Goal: Transaction & Acquisition: Purchase product/service

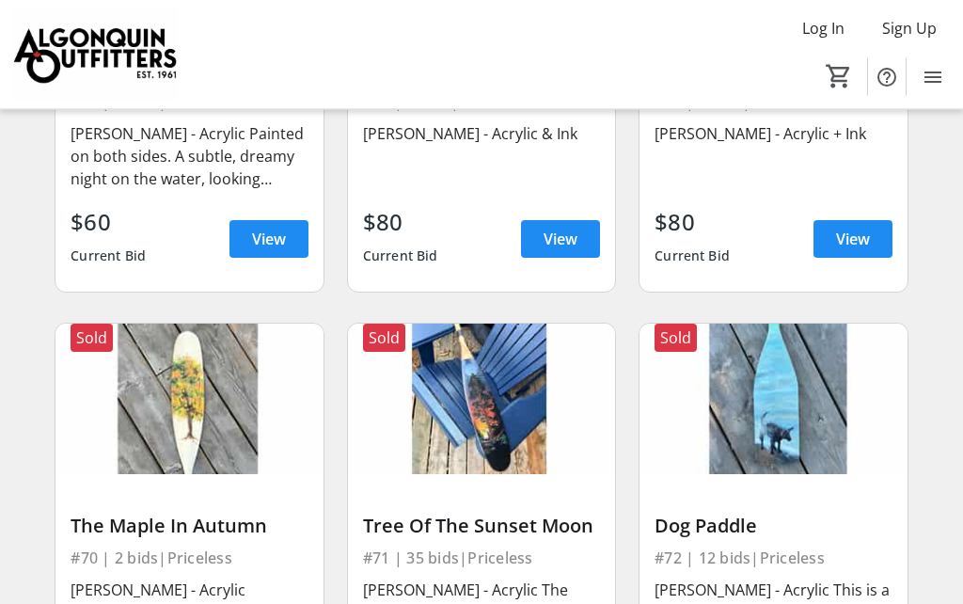
scroll to position [9932, 0]
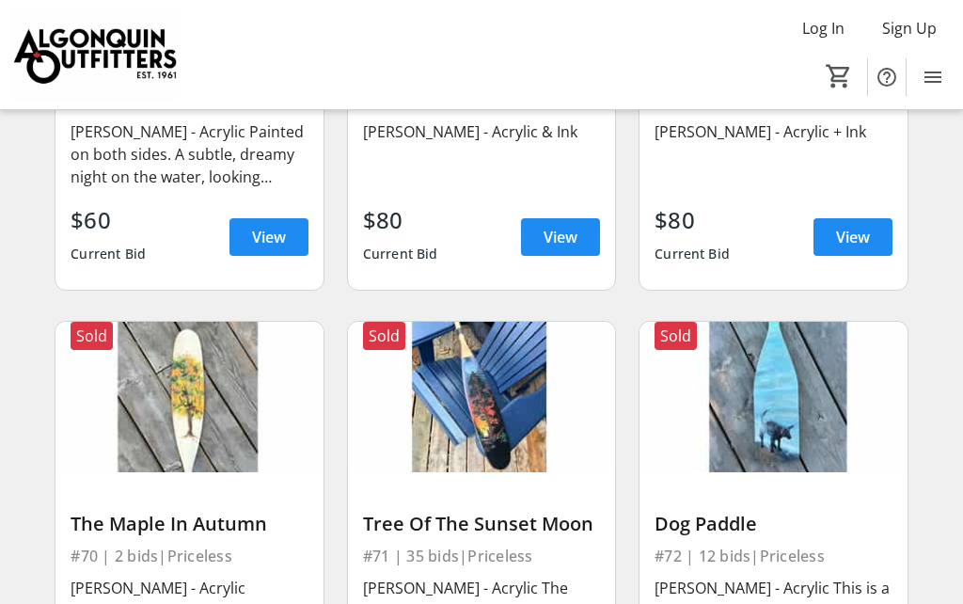
click at [903, 322] on img at bounding box center [773, 397] width 267 height 150
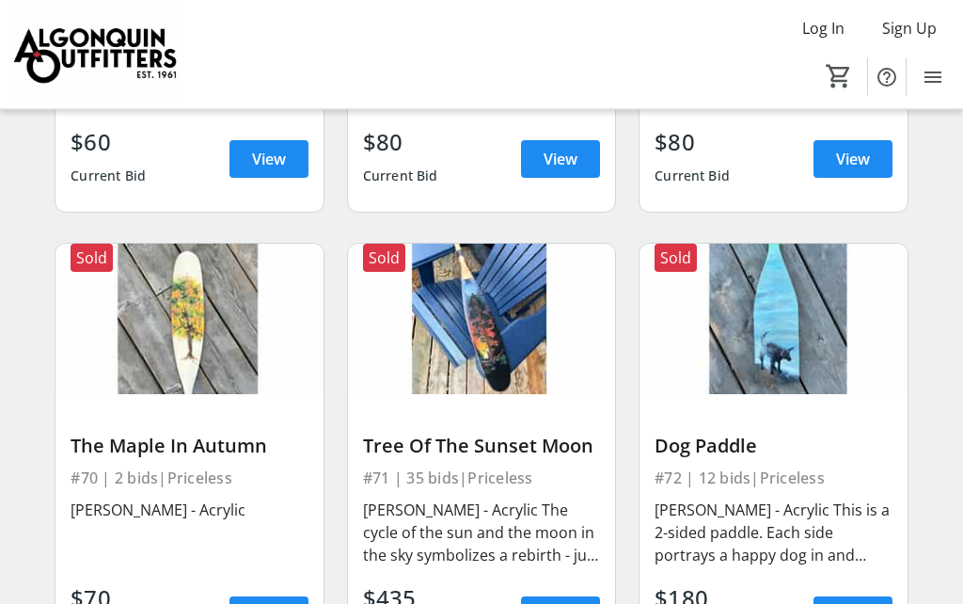
scroll to position [10009, 0]
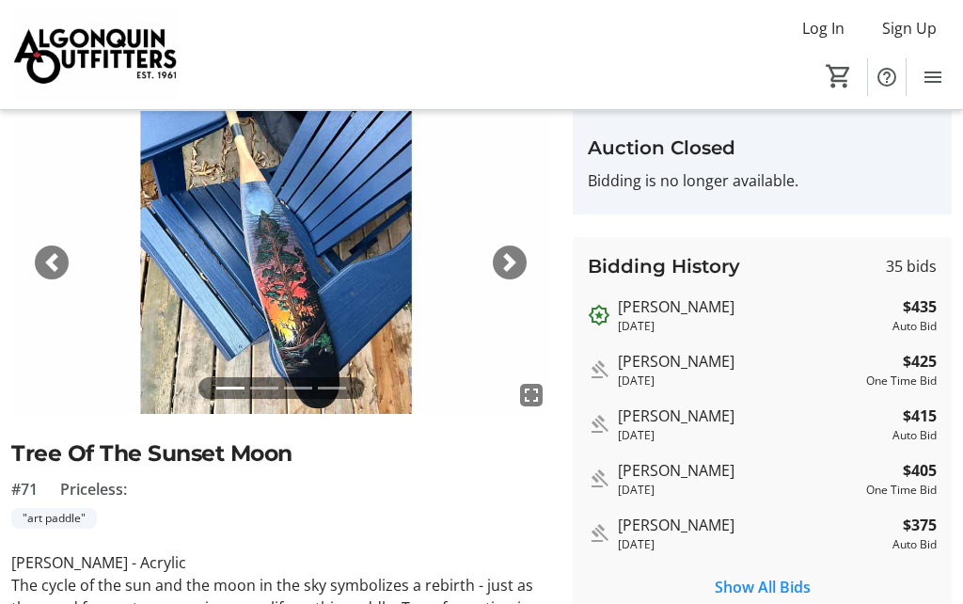
scroll to position [66, 0]
click at [252, 376] on img at bounding box center [280, 263] width 539 height 303
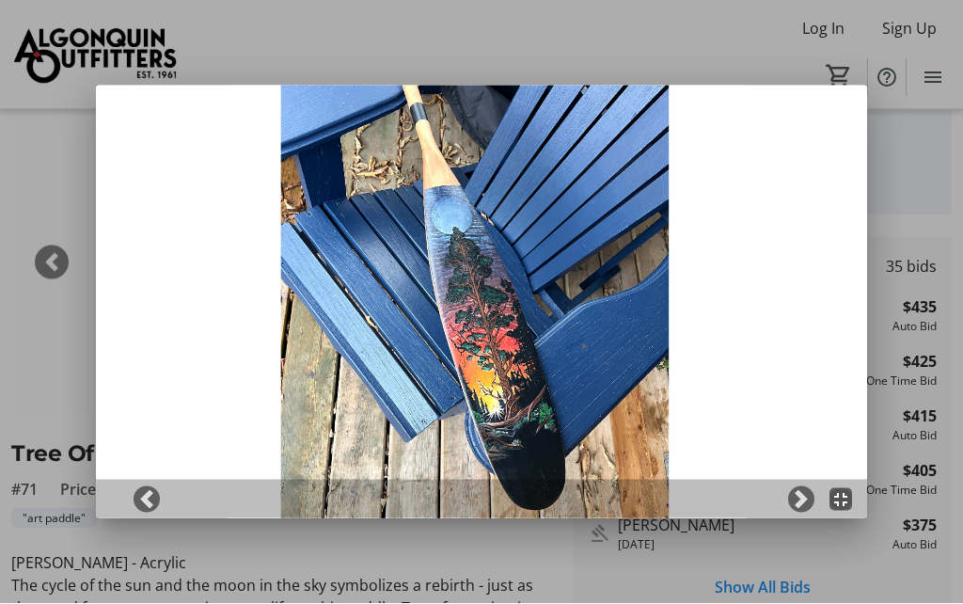
scroll to position [0, 0]
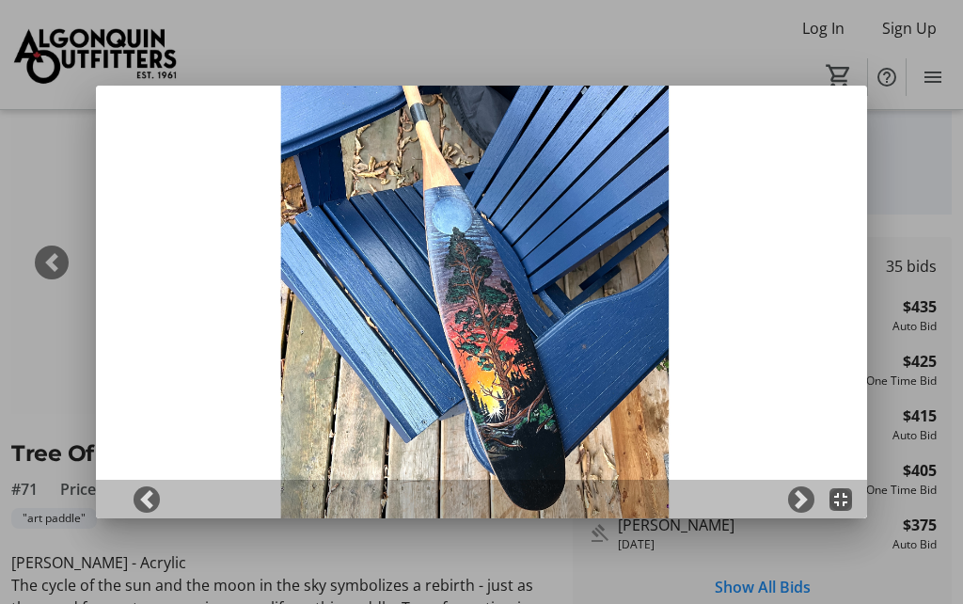
click at [792, 505] on span at bounding box center [801, 499] width 19 height 19
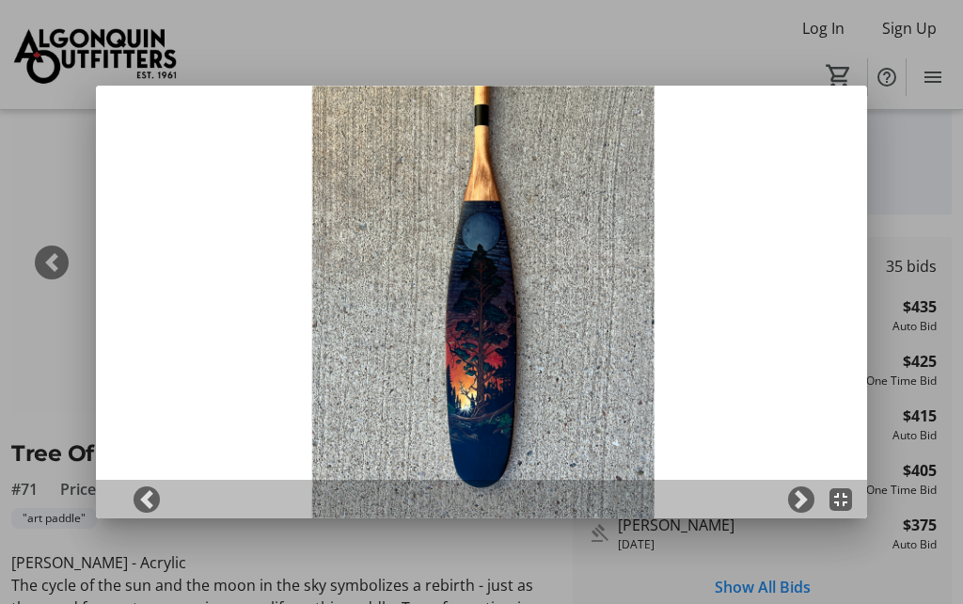
click at [799, 497] on span at bounding box center [801, 499] width 19 height 19
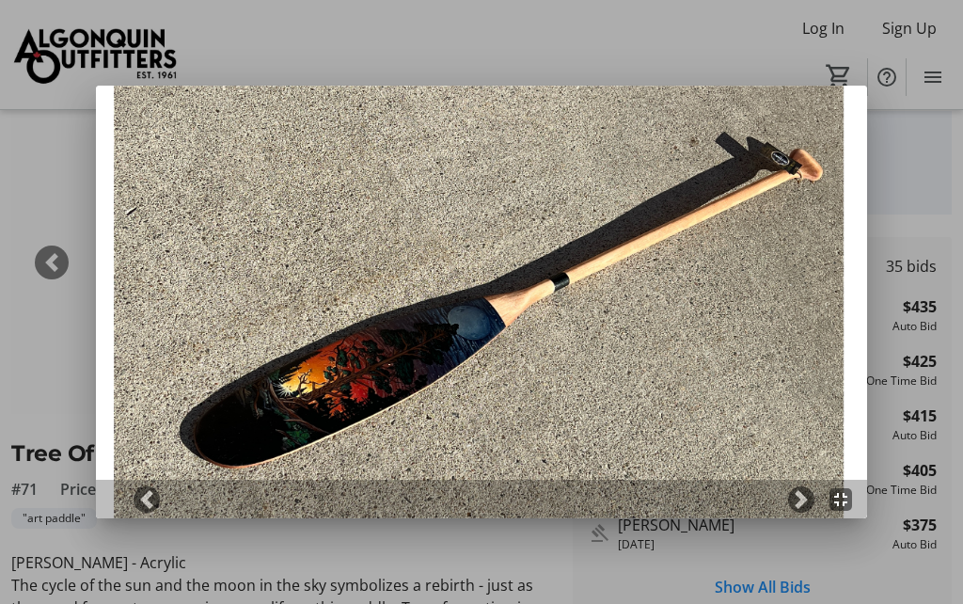
click at [801, 494] on span at bounding box center [801, 499] width 19 height 19
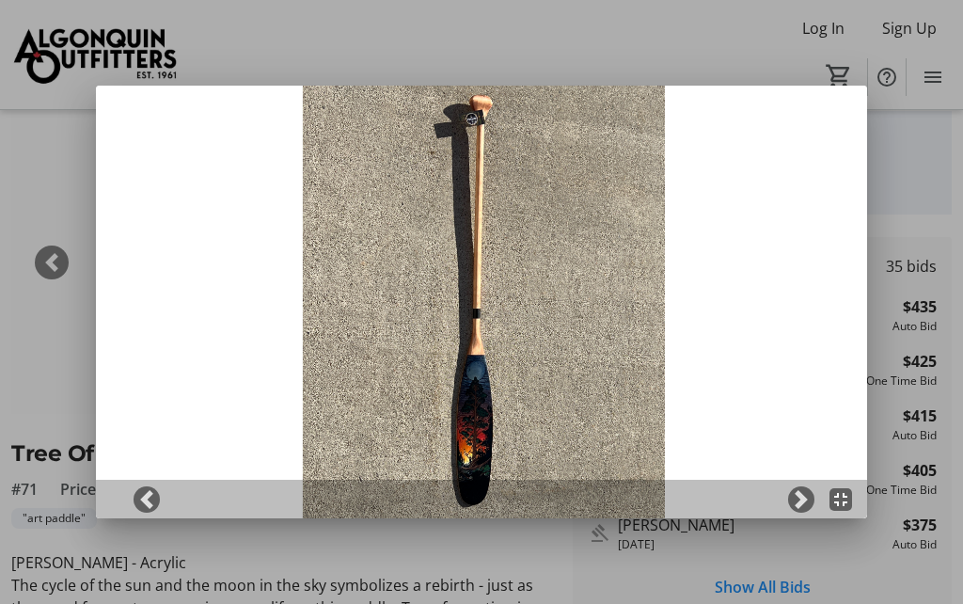
click at [804, 496] on span at bounding box center [801, 499] width 19 height 19
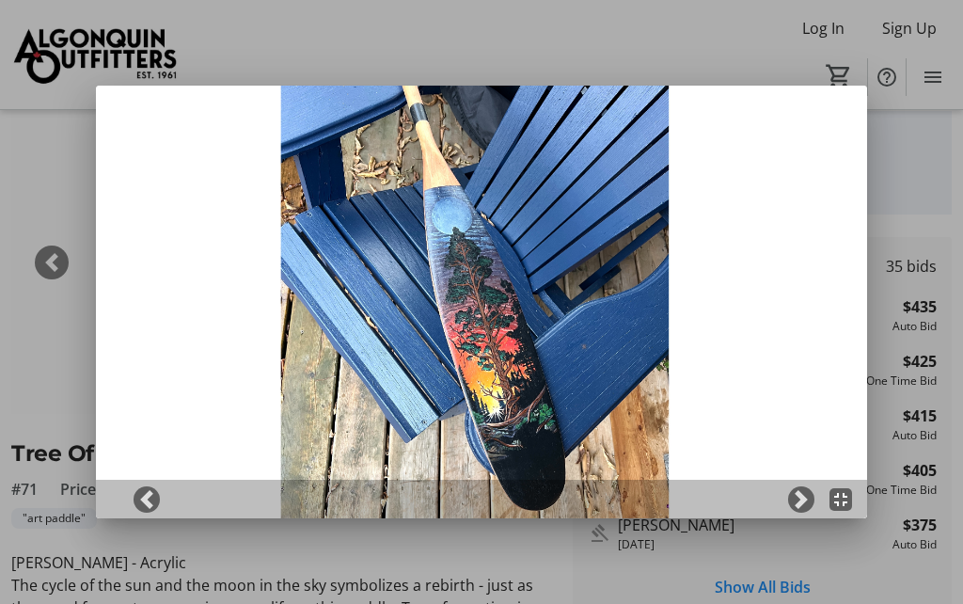
click at [917, 162] on div at bounding box center [481, 302] width 963 height 604
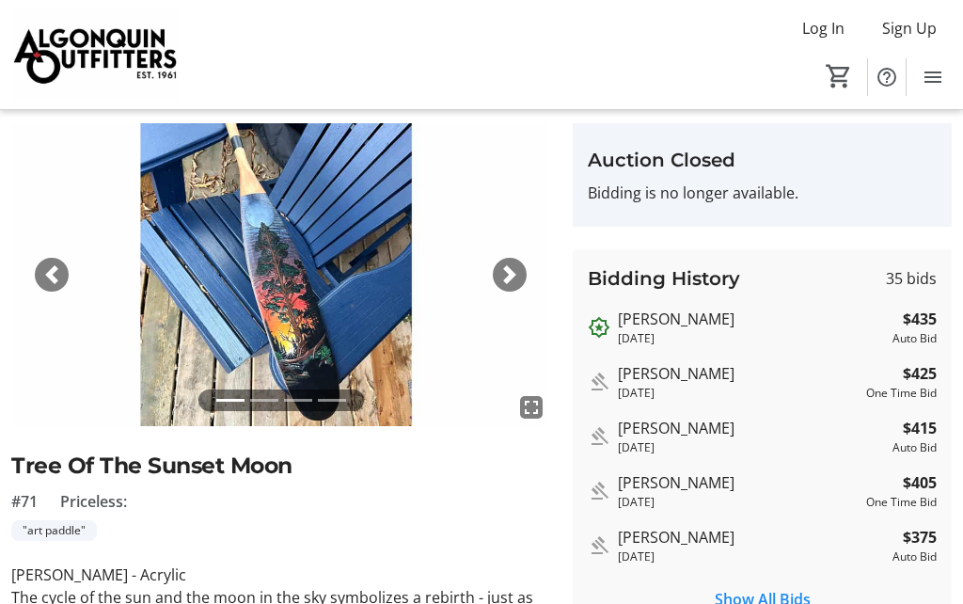
scroll to position [54, 0]
click at [828, 216] on div "Auction Closed Bidding is no longer available." at bounding box center [762, 175] width 379 height 103
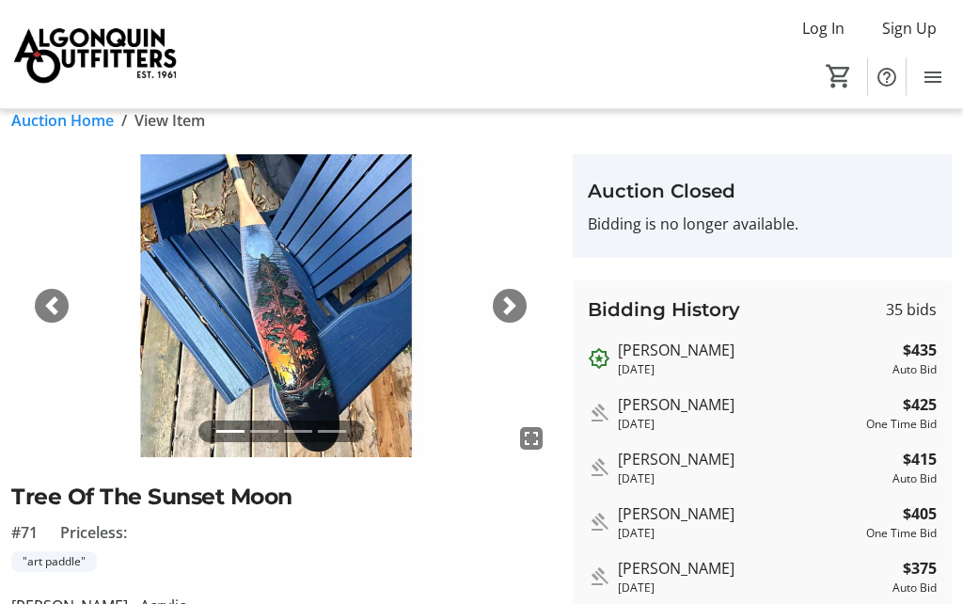
scroll to position [0, 0]
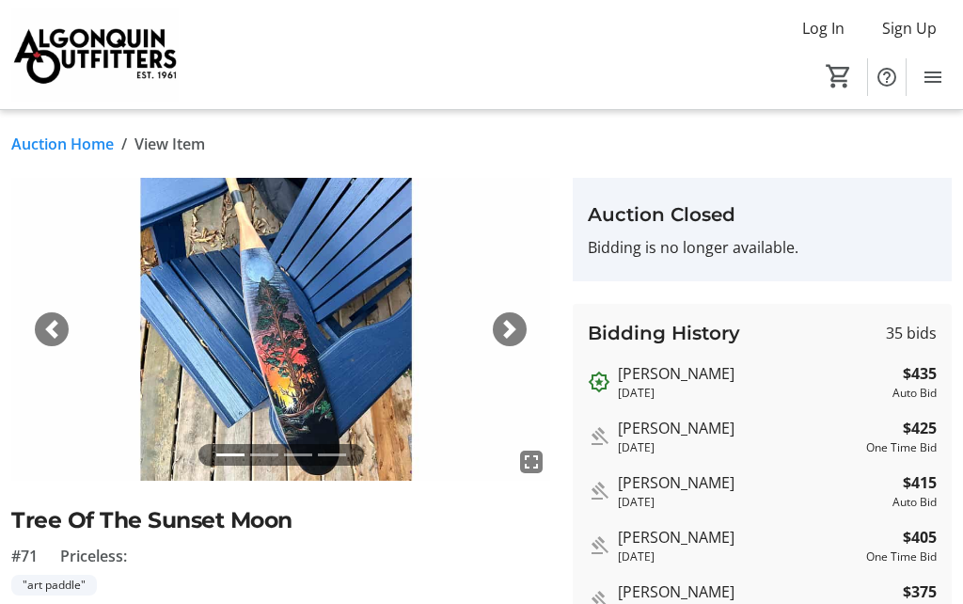
click at [820, 31] on span "Log In" at bounding box center [823, 28] width 42 height 23
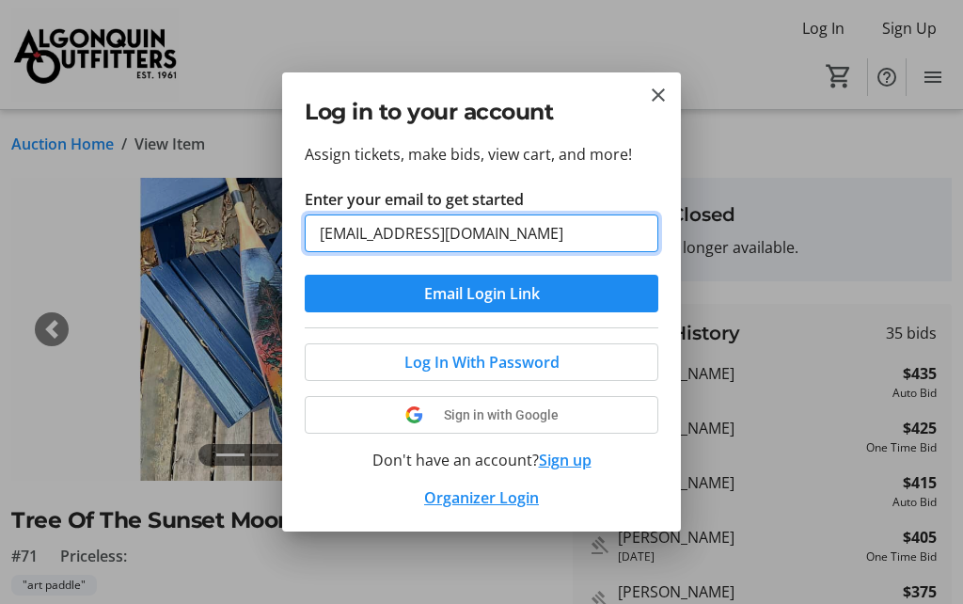
type input "[EMAIL_ADDRESS][DOMAIN_NAME]"
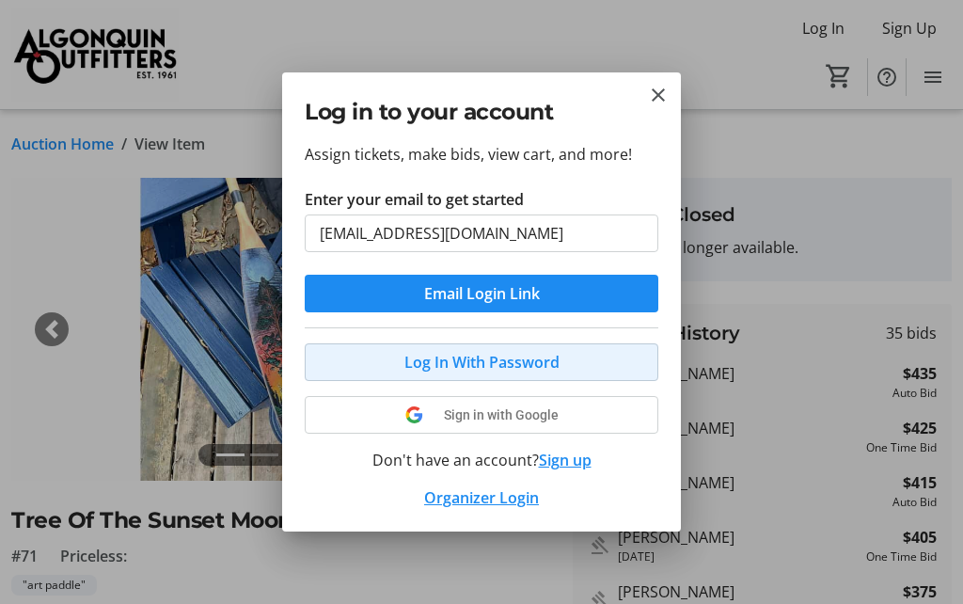
click at [582, 361] on span at bounding box center [482, 362] width 352 height 45
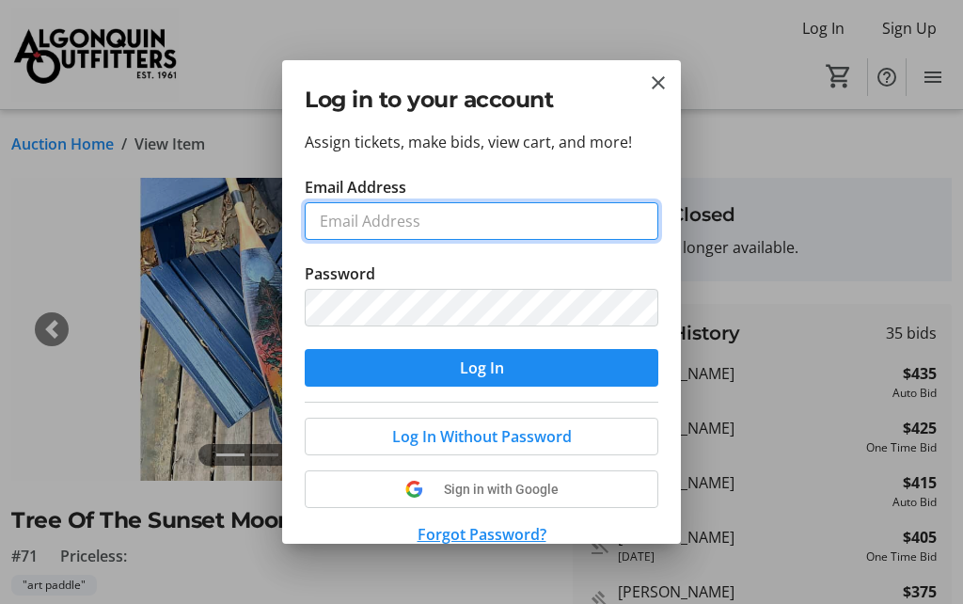
click at [529, 206] on input "Email Address" at bounding box center [482, 221] width 354 height 38
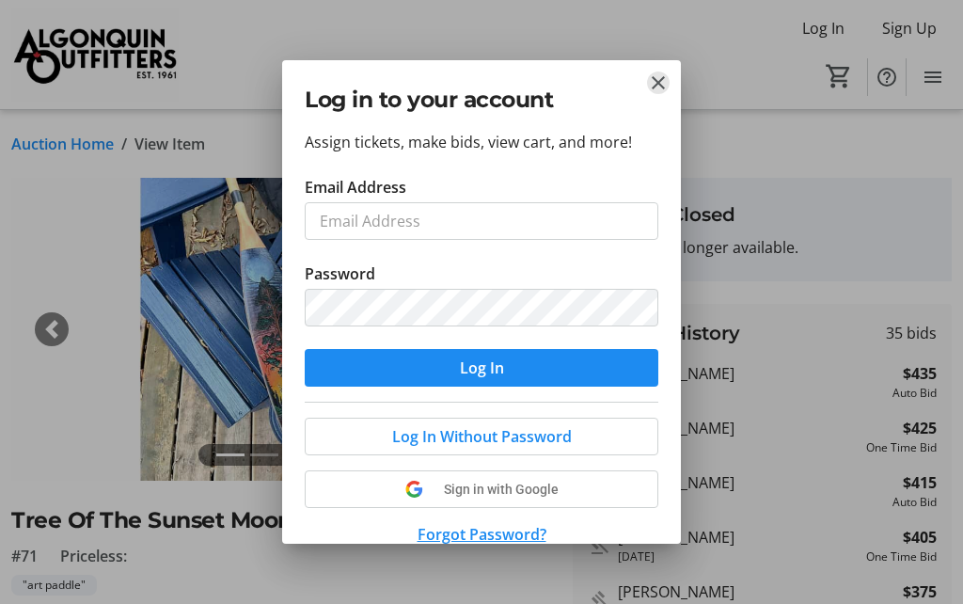
click at [659, 86] on mat-icon "Close" at bounding box center [658, 82] width 23 height 23
